Goal: Navigation & Orientation: Find specific page/section

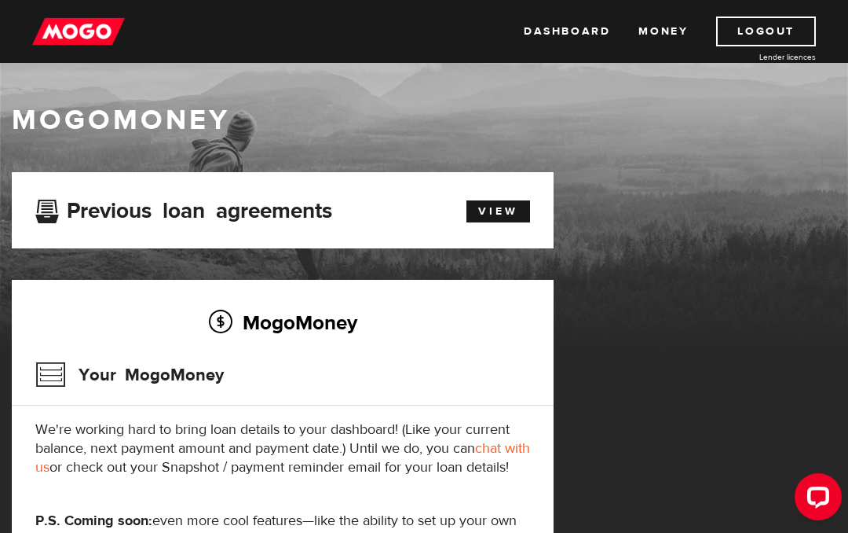
click at [505, 211] on link "View" at bounding box center [499, 211] width 64 height 22
click at [495, 209] on link "View" at bounding box center [499, 211] width 64 height 22
click at [570, 30] on link "Dashboard" at bounding box center [567, 31] width 86 height 30
click at [503, 442] on link "chat with us" at bounding box center [282, 457] width 495 height 37
click at [499, 208] on link "View" at bounding box center [499, 211] width 64 height 22
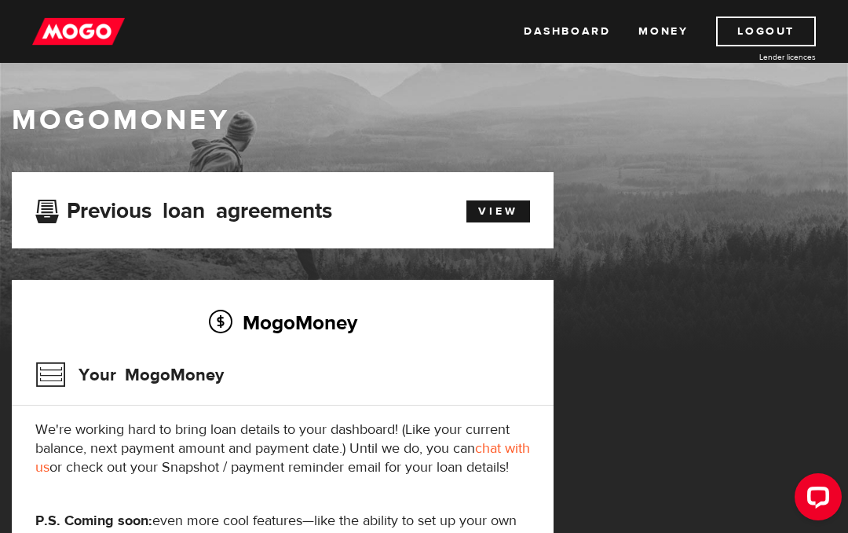
click at [669, 34] on link "Money" at bounding box center [663, 31] width 49 height 30
click at [508, 207] on link "View" at bounding box center [499, 211] width 64 height 22
click at [500, 216] on link "View" at bounding box center [499, 211] width 64 height 22
